Goal: Task Accomplishment & Management: Manage account settings

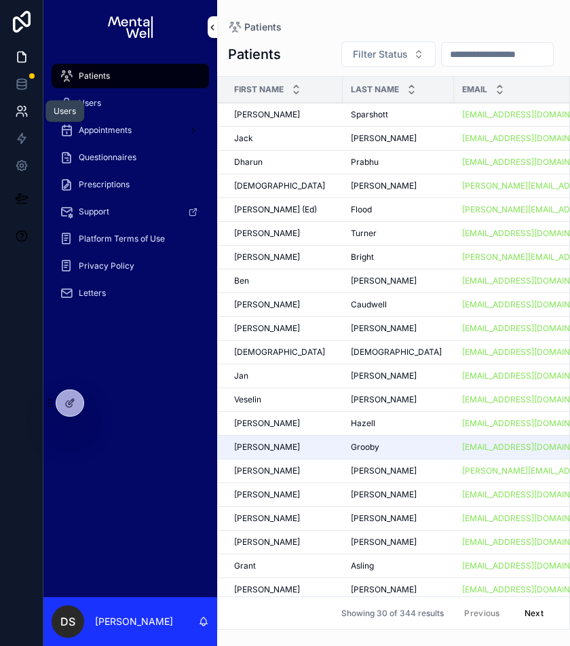
click at [17, 110] on icon at bounding box center [22, 111] width 14 height 14
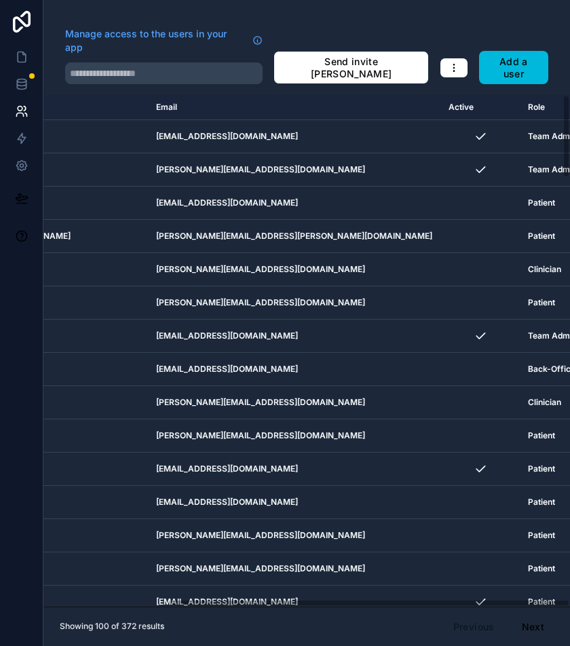
scroll to position [0, 167]
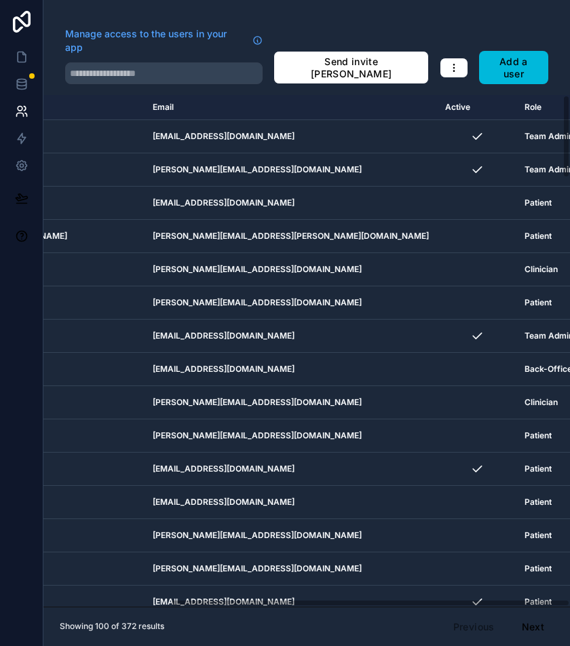
click at [455, 62] on icon "button" at bounding box center [453, 67] width 11 height 11
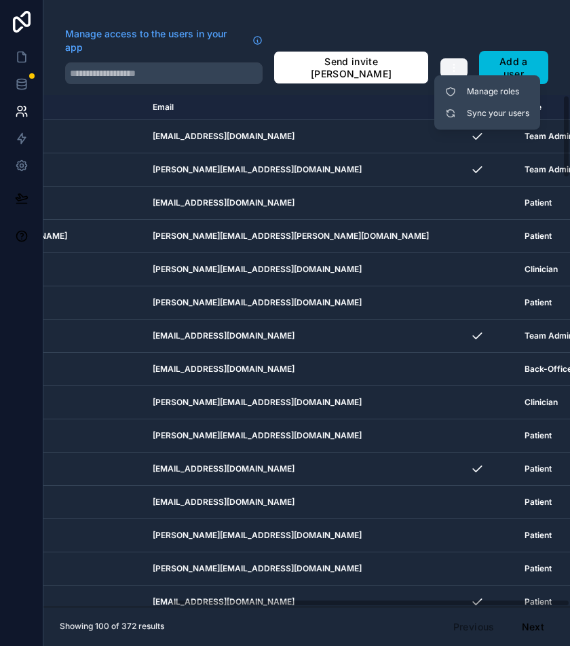
click at [455, 62] on icon "button" at bounding box center [453, 67] width 11 height 11
click at [8, 311] on div at bounding box center [21, 323] width 43 height 646
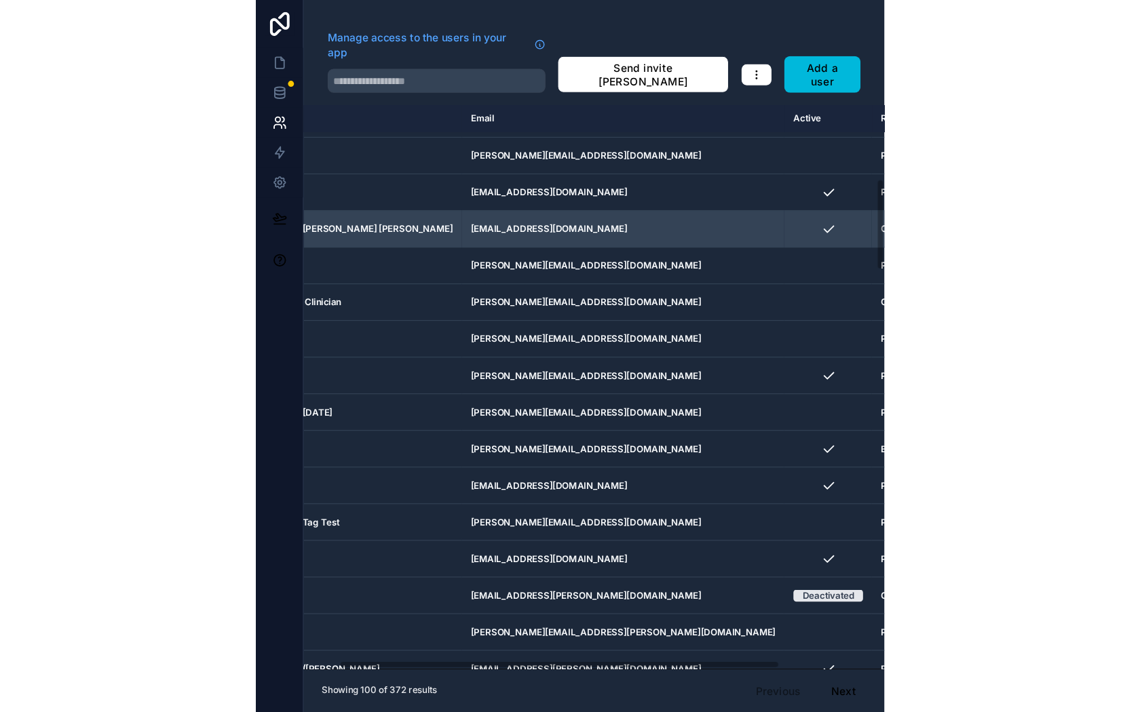
scroll to position [427, 167]
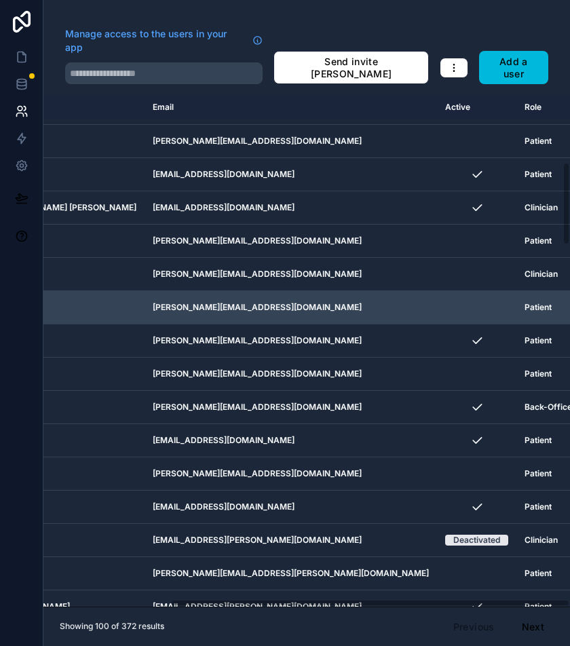
click at [54, 296] on div "AL Acuity Link" at bounding box center [17, 307] width 238 height 22
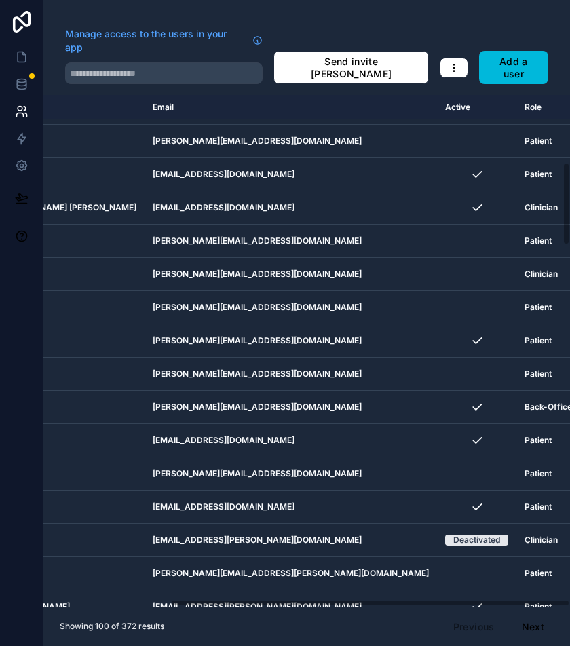
click at [22, 328] on div at bounding box center [21, 323] width 43 height 646
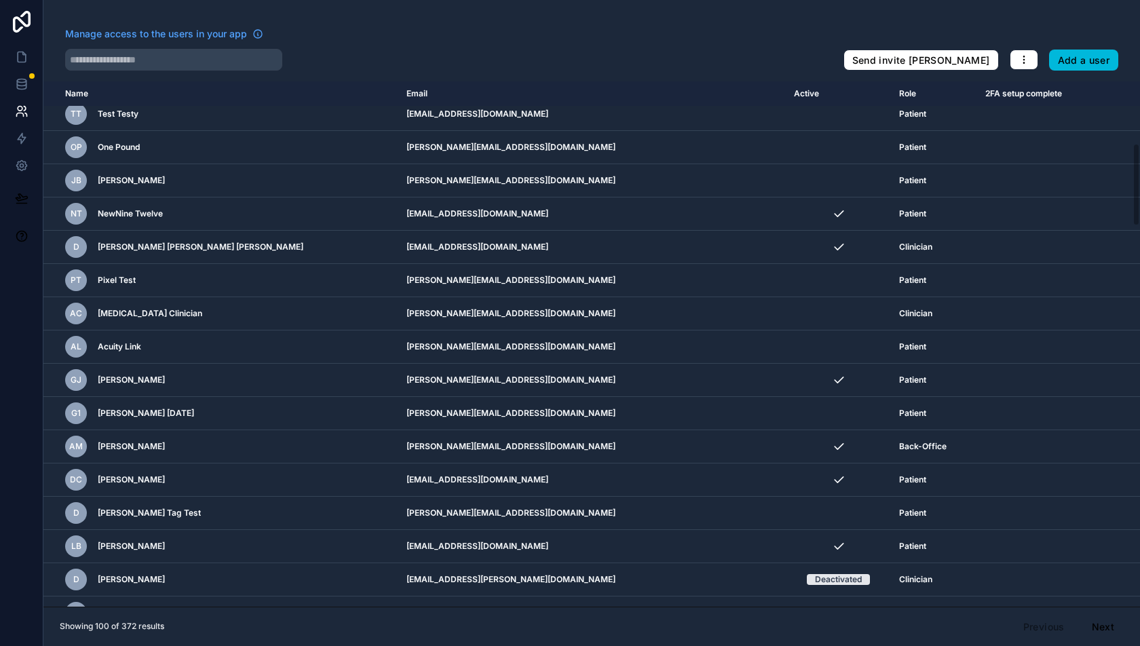
scroll to position [374, 0]
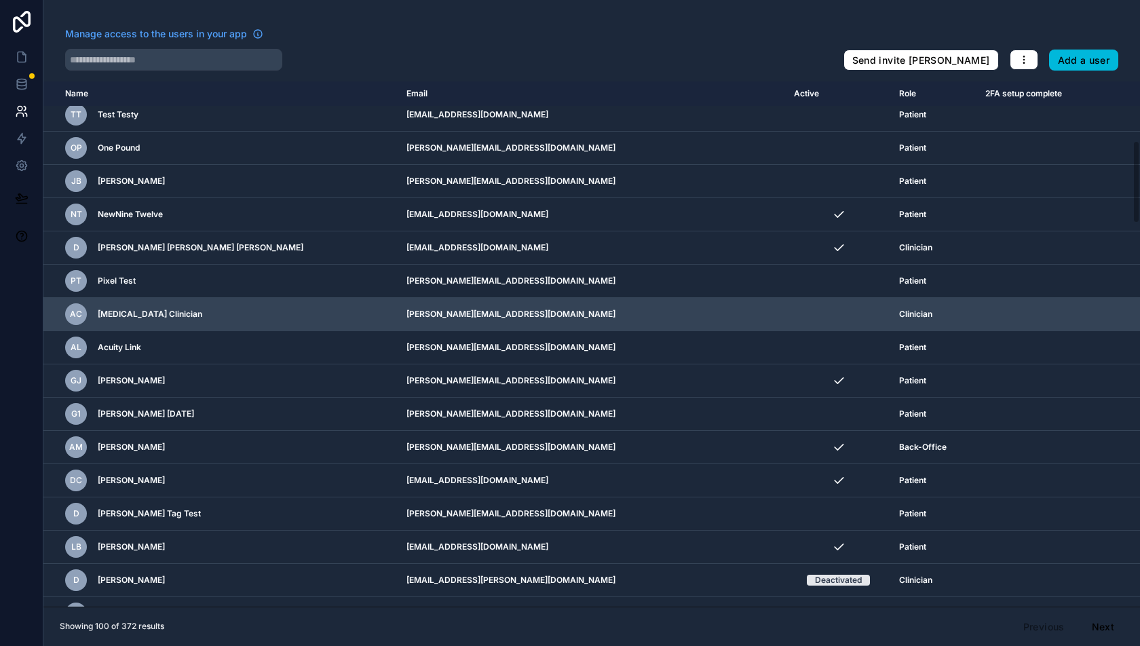
click at [0, 0] on icon "scrollable content" at bounding box center [0, 0] width 0 height 0
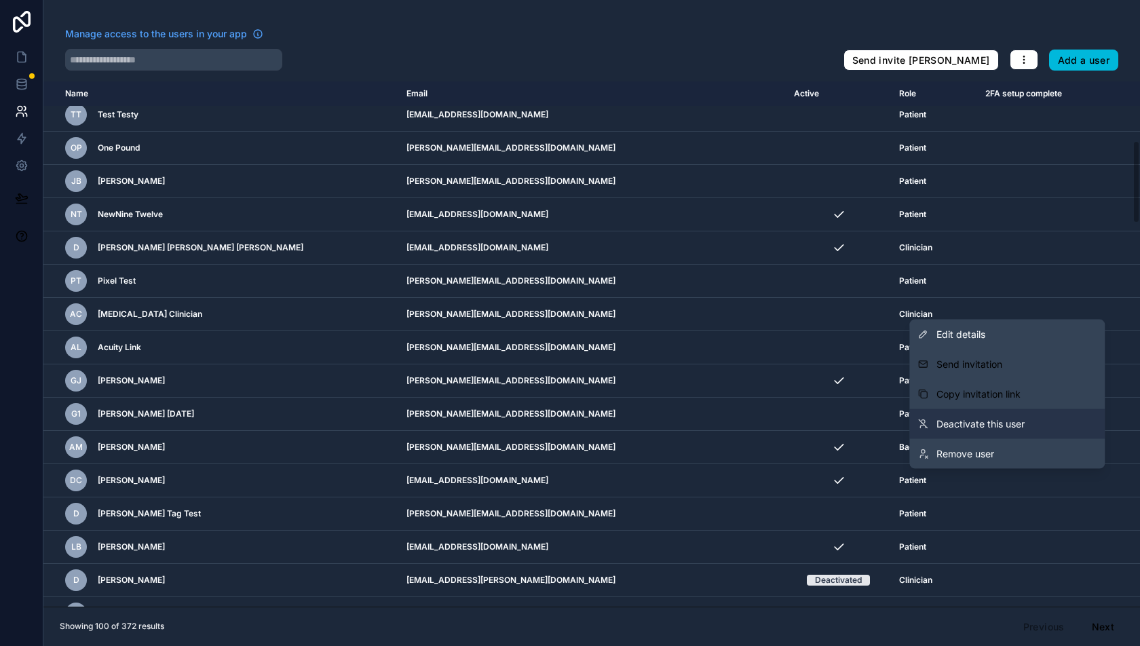
click at [569, 426] on span "Deactivate this user" at bounding box center [980, 424] width 88 height 14
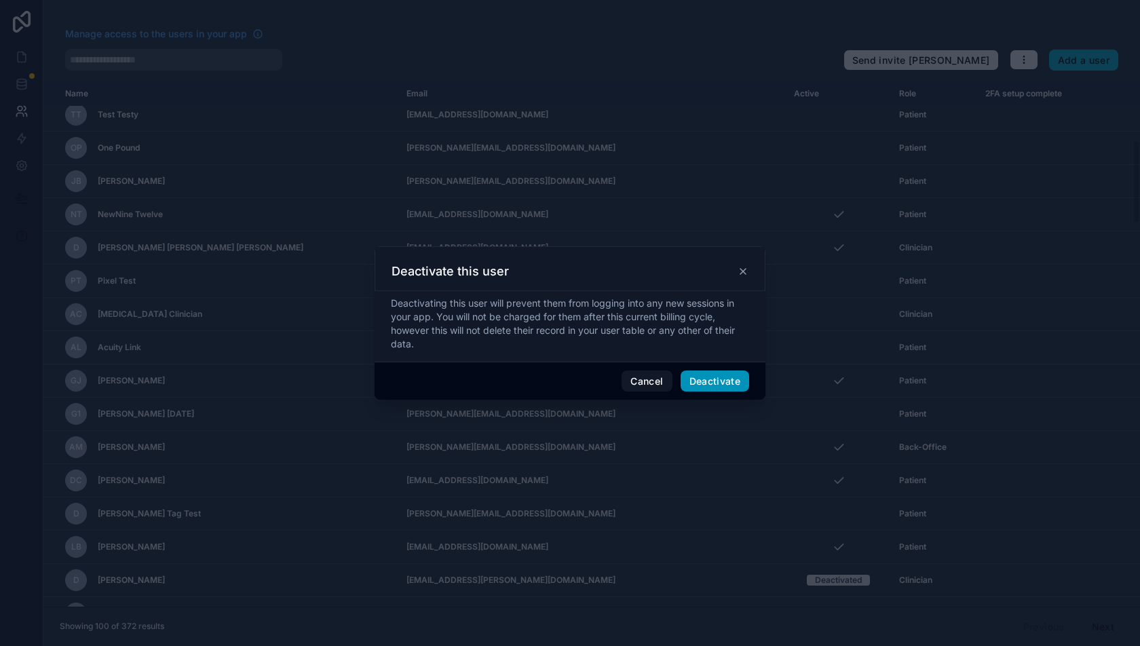
click at [569, 379] on button "Deactivate" at bounding box center [714, 381] width 69 height 22
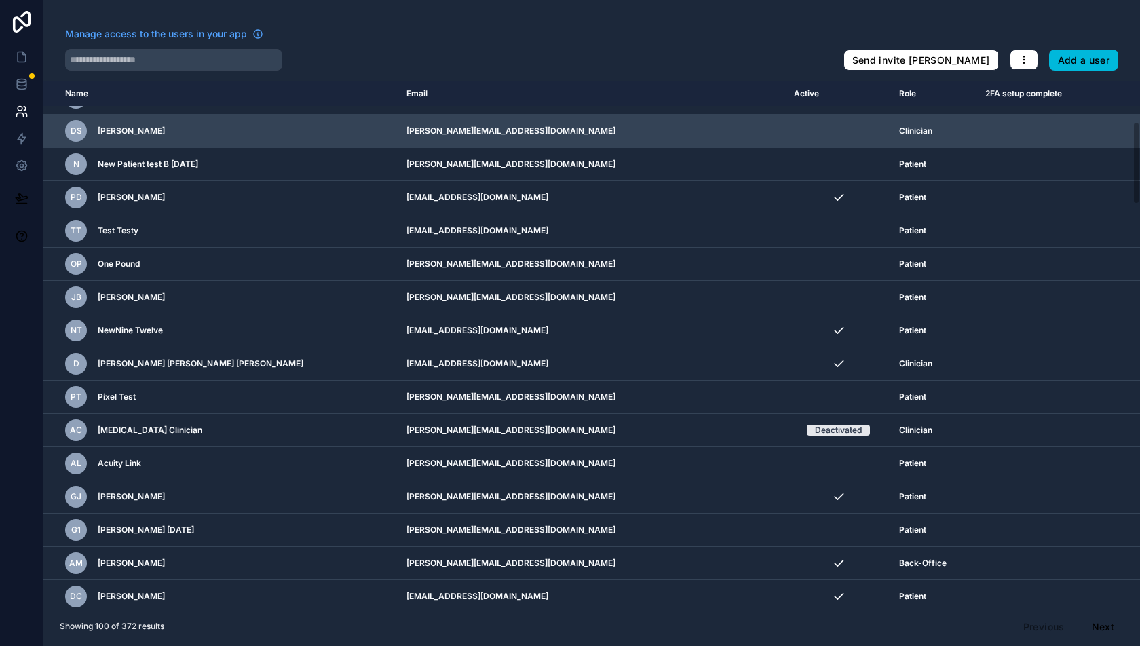
scroll to position [266, 0]
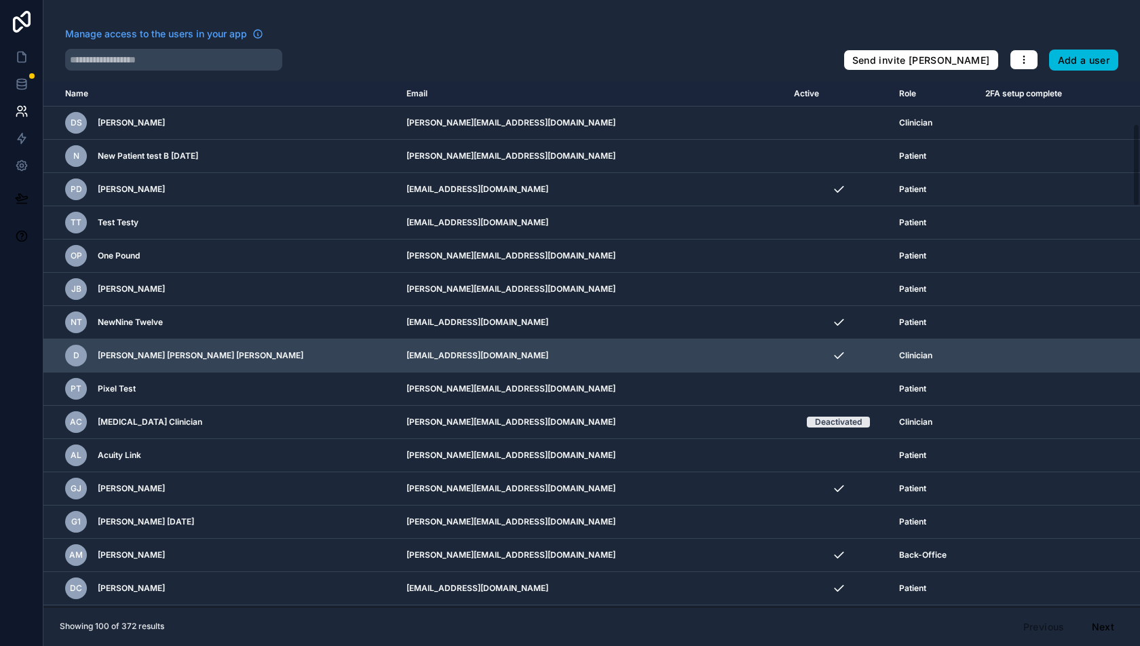
click at [0, 0] on icon "scrollable content" at bounding box center [0, 0] width 0 height 0
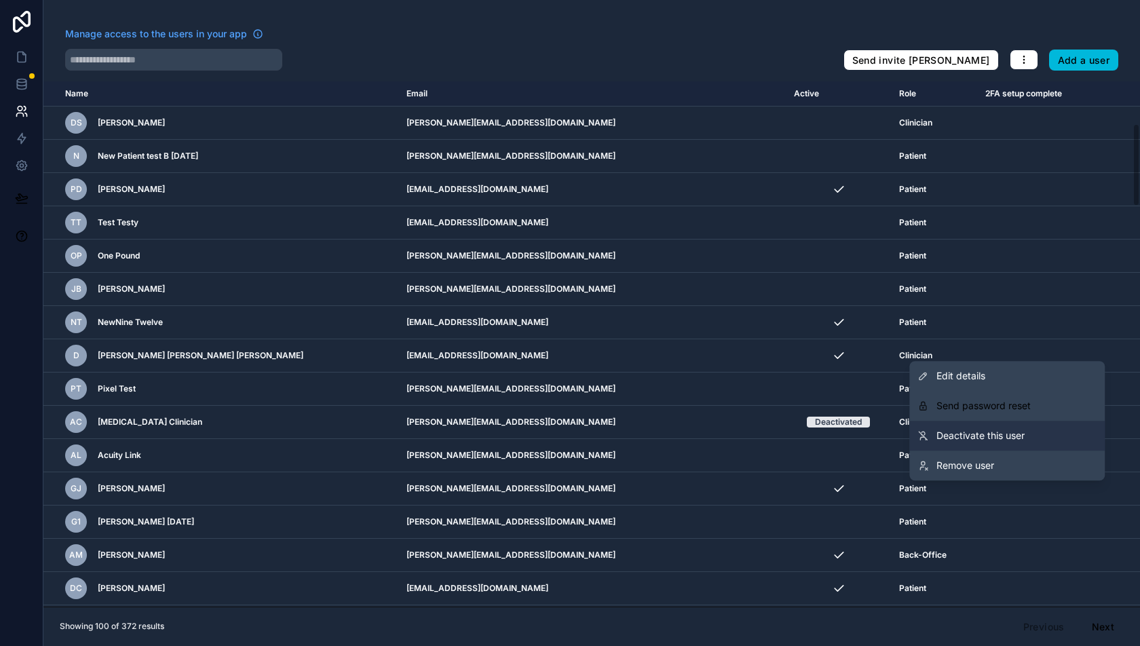
click at [569, 442] on span "Deactivate this user" at bounding box center [980, 436] width 88 height 14
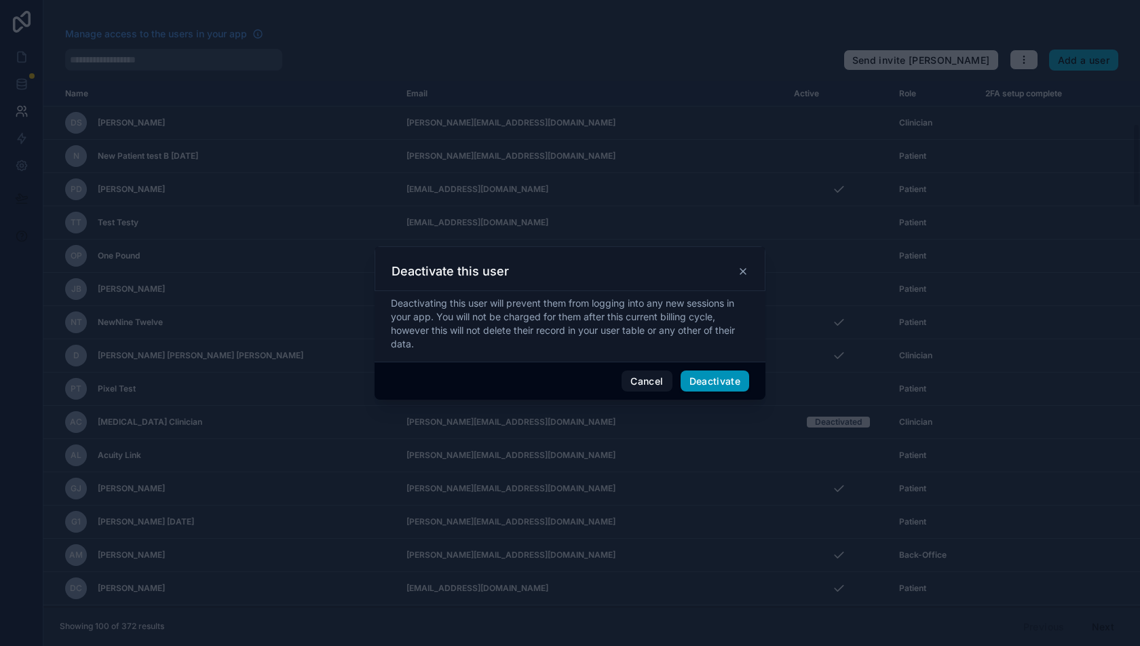
click at [569, 385] on button "Deactivate" at bounding box center [714, 381] width 69 height 22
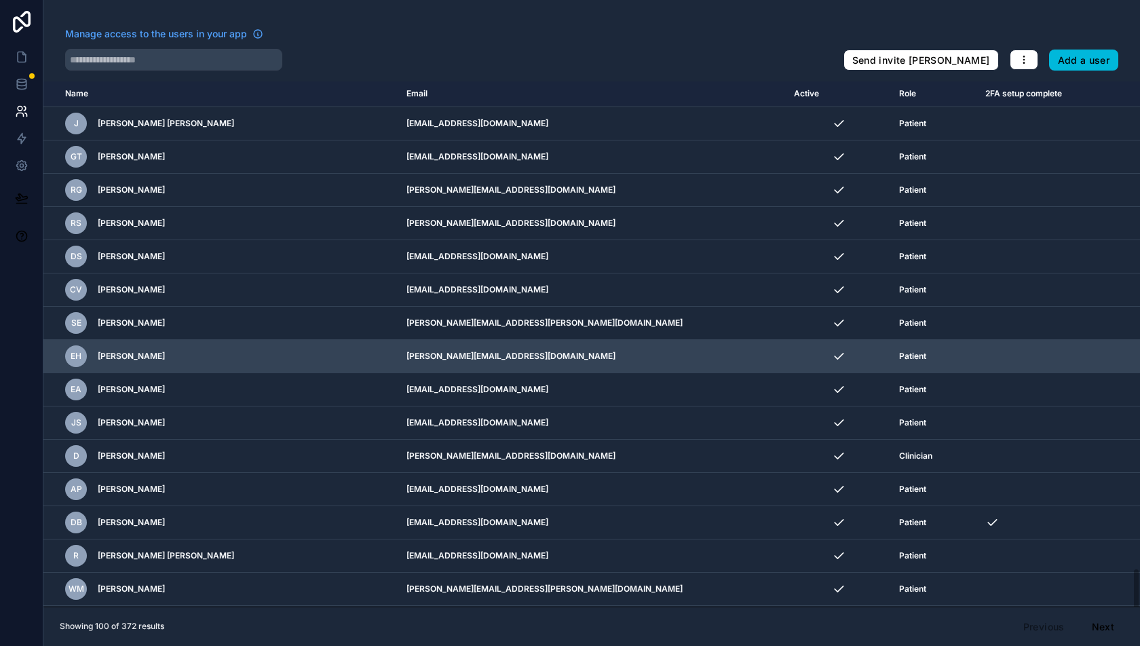
scroll to position [2792, 0]
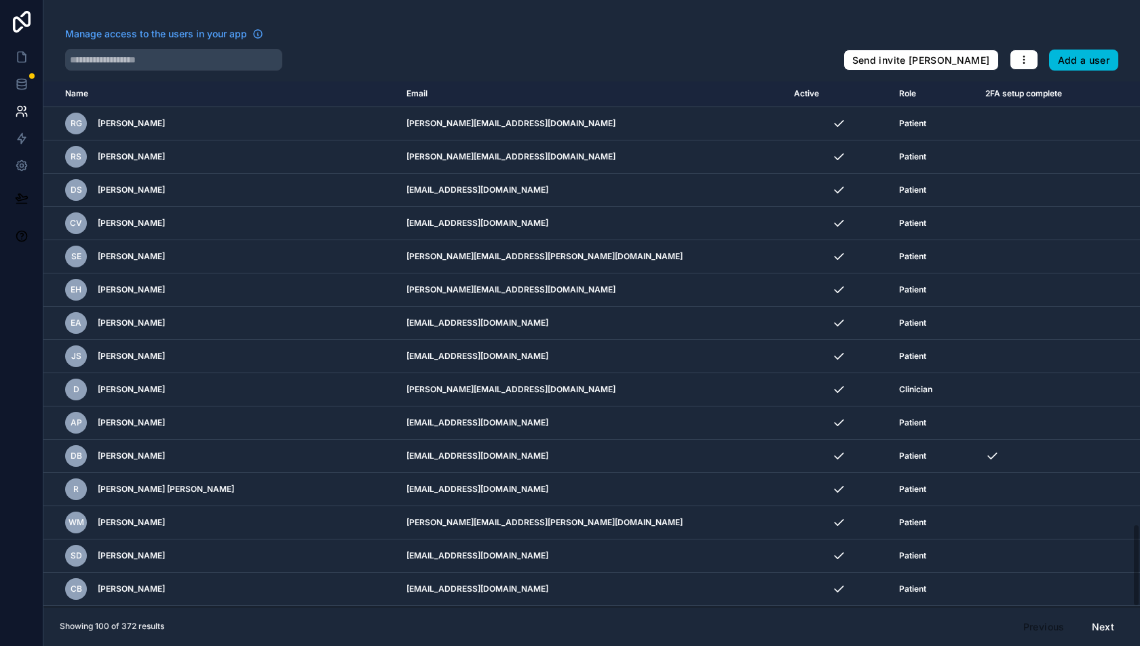
click at [569, 626] on button "Next" at bounding box center [1102, 626] width 41 height 23
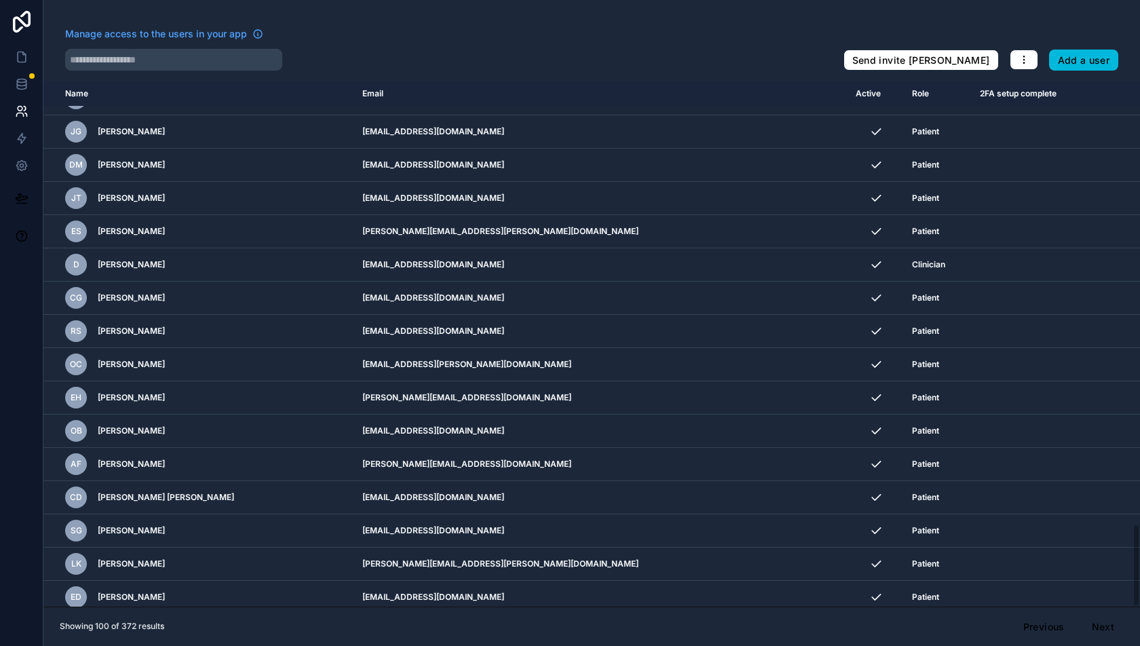
scroll to position [2792, 0]
